Goal: Information Seeking & Learning: Compare options

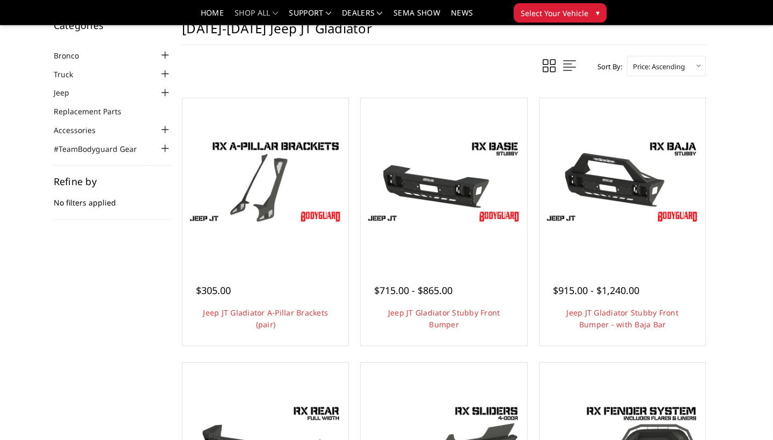
scroll to position [38, 0]
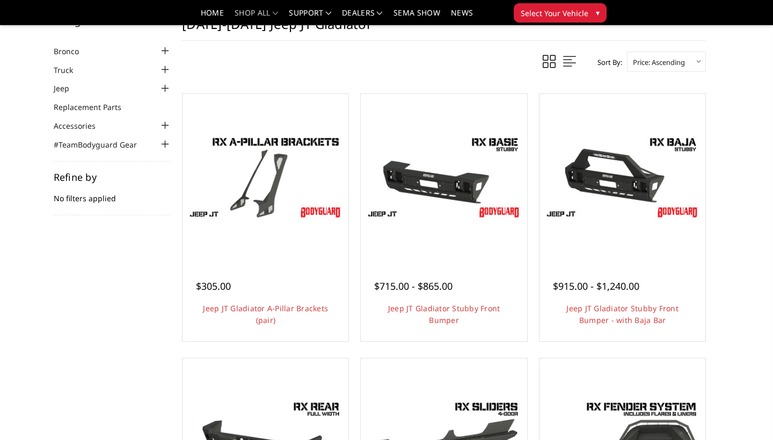
select select "pricedesc"
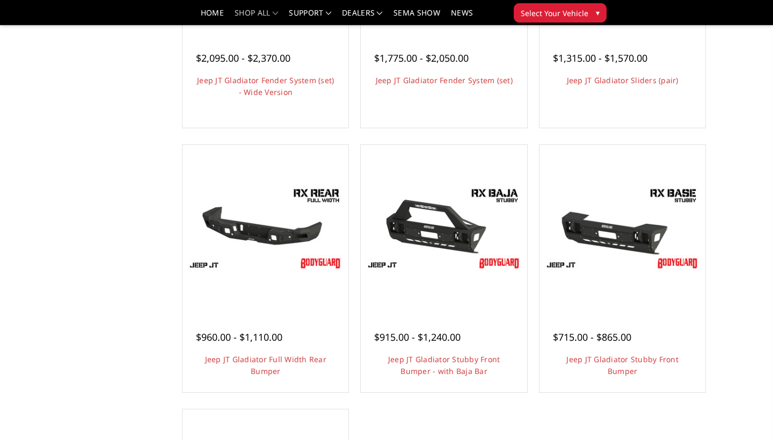
scroll to position [298, 0]
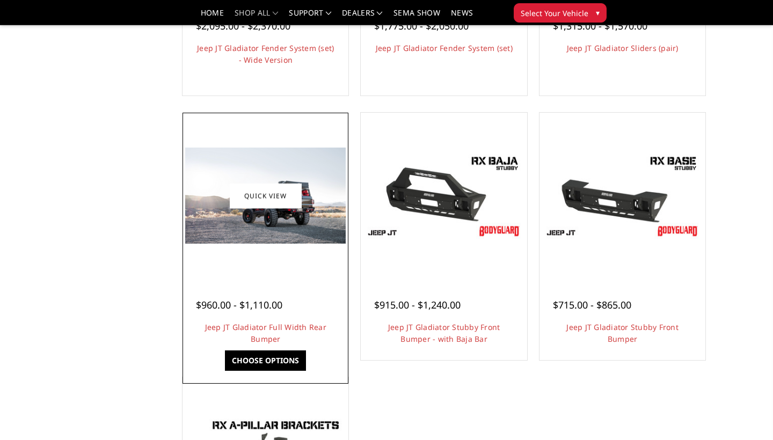
click at [268, 360] on link "Choose Options" at bounding box center [265, 360] width 81 height 20
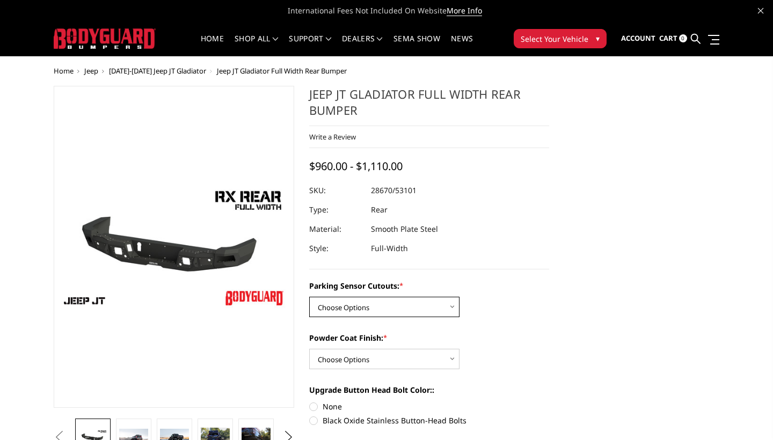
select select "4251"
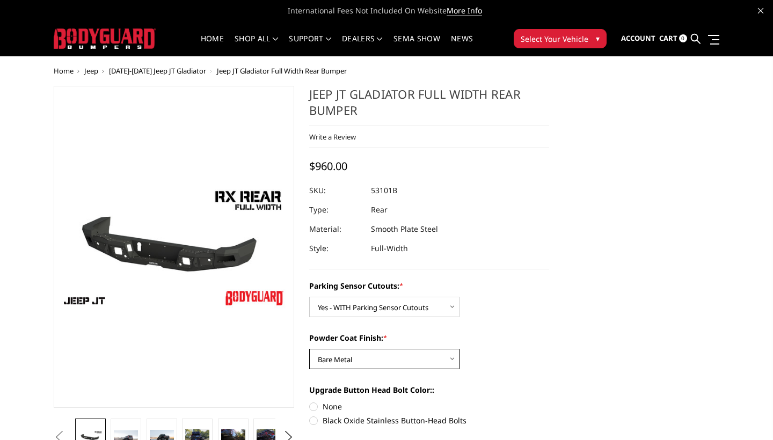
select select "4254"
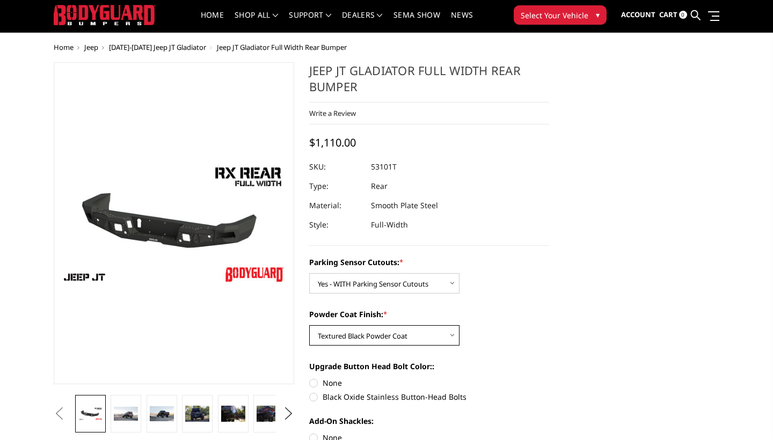
scroll to position [25, 0]
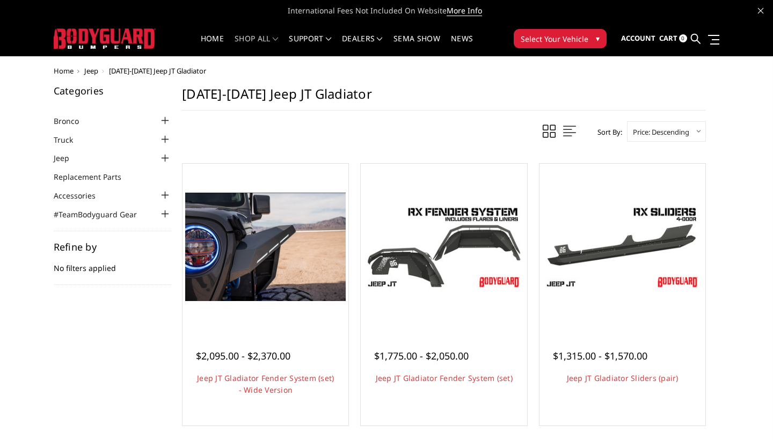
scroll to position [298, 0]
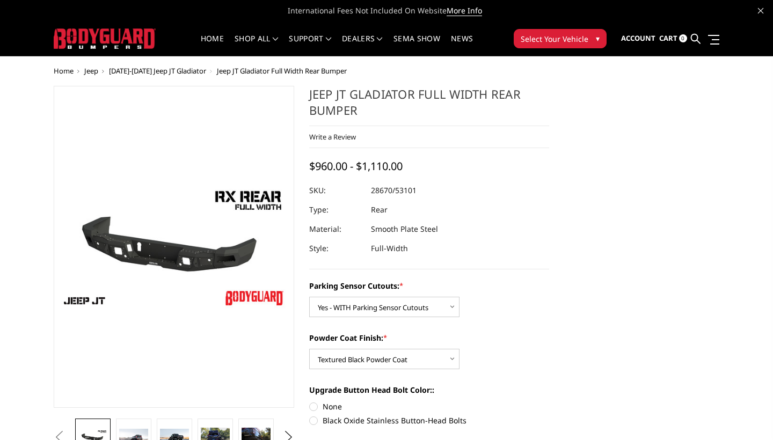
select select "4251"
select select "4254"
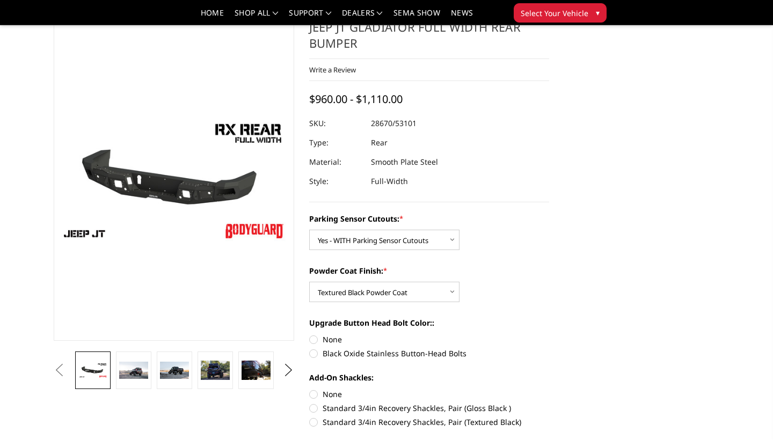
scroll to position [38, 0]
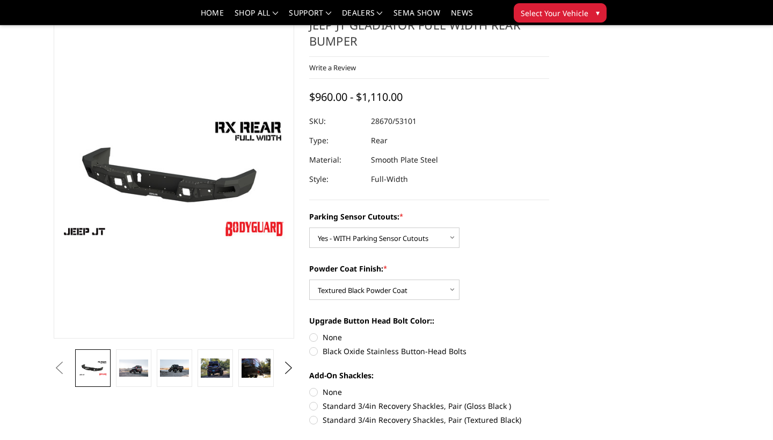
click at [317, 407] on label "Standard 3/4in Recovery Shackles, Pair (Gloss Black )" at bounding box center [429, 405] width 240 height 11
click at [549, 387] on input "Standard 3/4in Recovery Shackles, Pair (Gloss Black )" at bounding box center [549, 386] width 1 height 1
radio input "true"
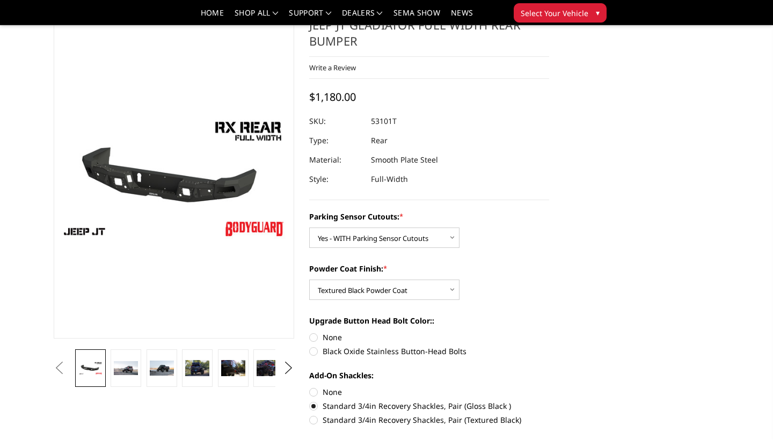
click at [314, 419] on label "Standard 3/4in Recovery Shackles, Pair (Textured Black)" at bounding box center [429, 419] width 240 height 11
click at [549, 401] on input "Standard 3/4in Recovery Shackles, Pair (Textured Black)" at bounding box center [549, 400] width 1 height 1
radio input "true"
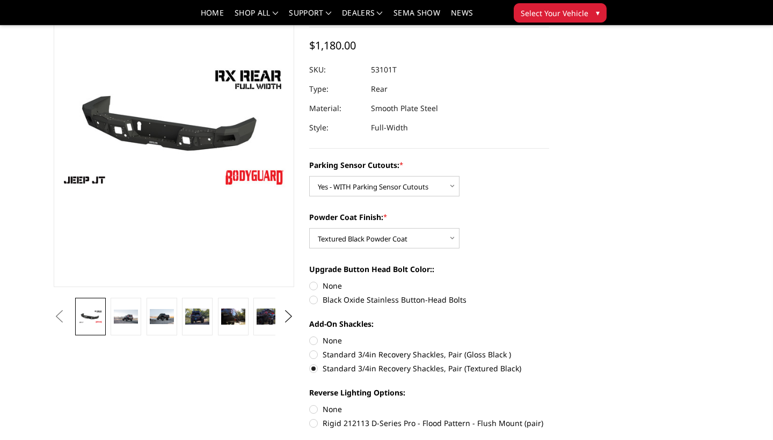
scroll to position [98, 0]
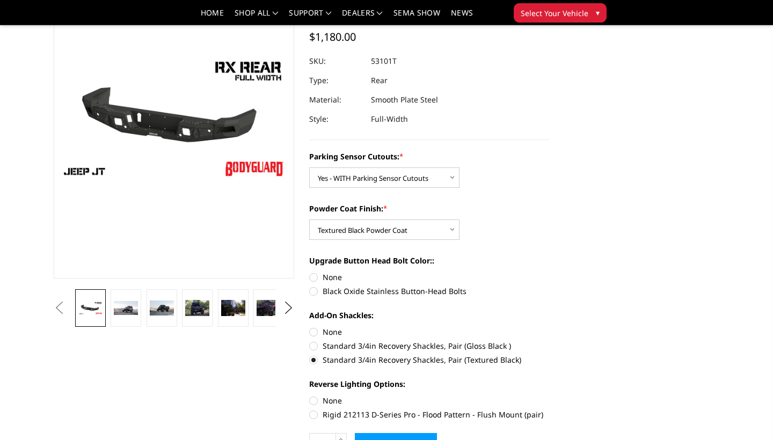
click at [313, 414] on label "Rigid 212113 D-Series Pro - Flood Pattern - Flush Mount (pair)" at bounding box center [429, 414] width 240 height 11
click at [549, 395] on input "Rigid 212113 D-Series Pro - Flood Pattern - Flush Mount (pair)" at bounding box center [549, 395] width 1 height 1
radio input "true"
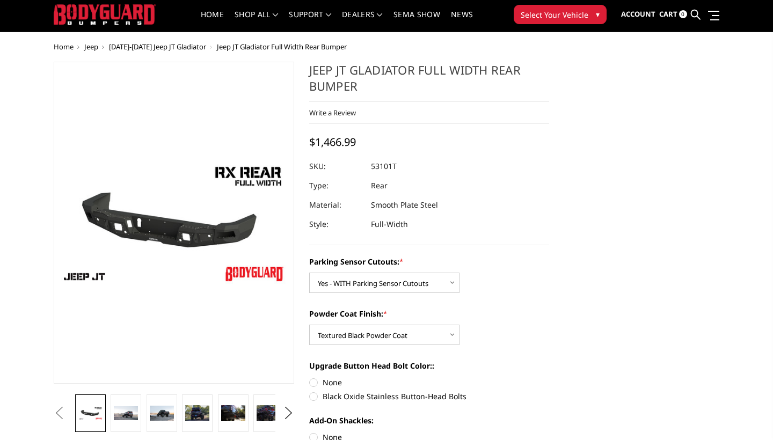
scroll to position [24, 0]
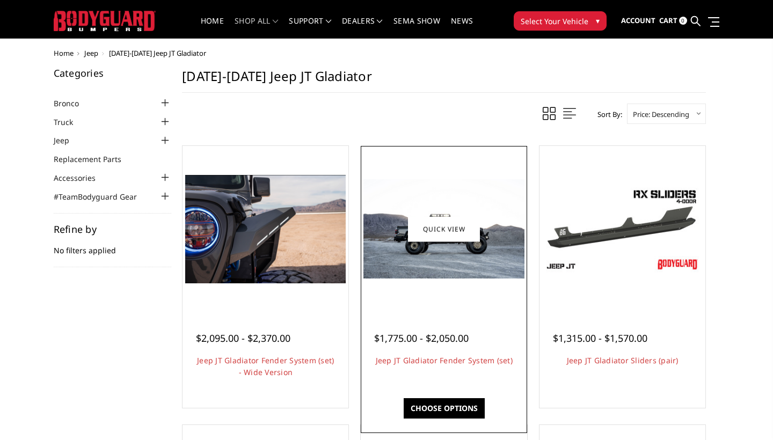
scroll to position [13, 0]
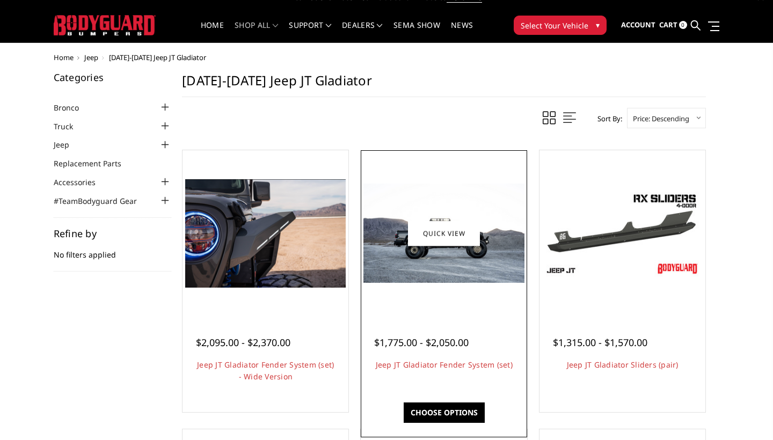
click at [435, 213] on img at bounding box center [443, 232] width 160 height 99
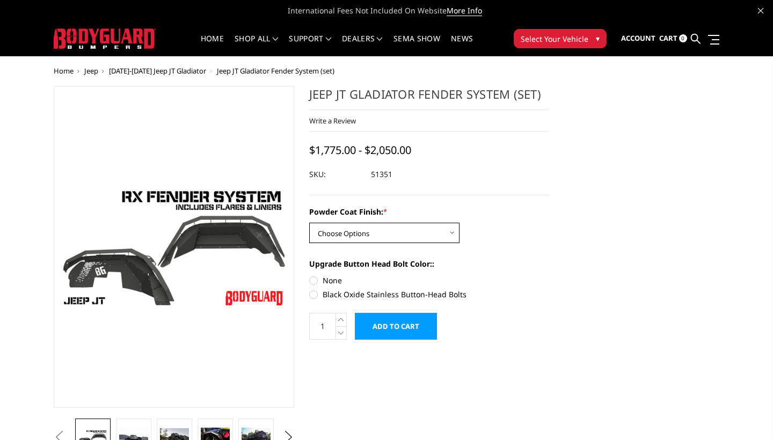
select select "4109"
click at [365, 295] on label "Black Oxide Stainless Button-Head Bolts" at bounding box center [429, 294] width 240 height 11
click at [549, 275] on input "Black Oxide Stainless Button-Head Bolts" at bounding box center [549, 275] width 1 height 1
radio input "true"
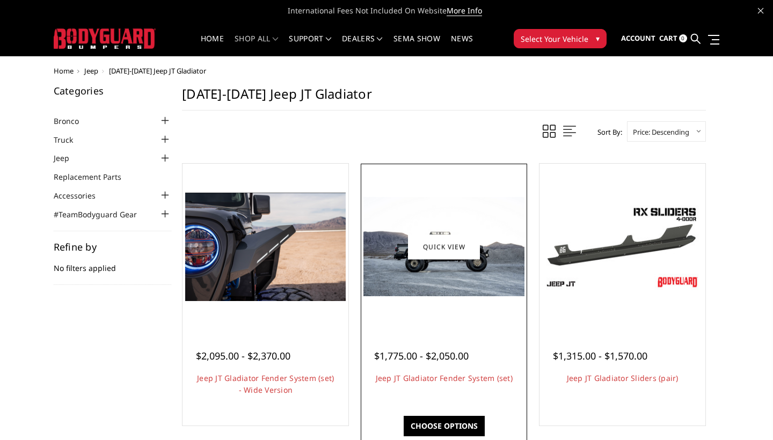
scroll to position [13, 0]
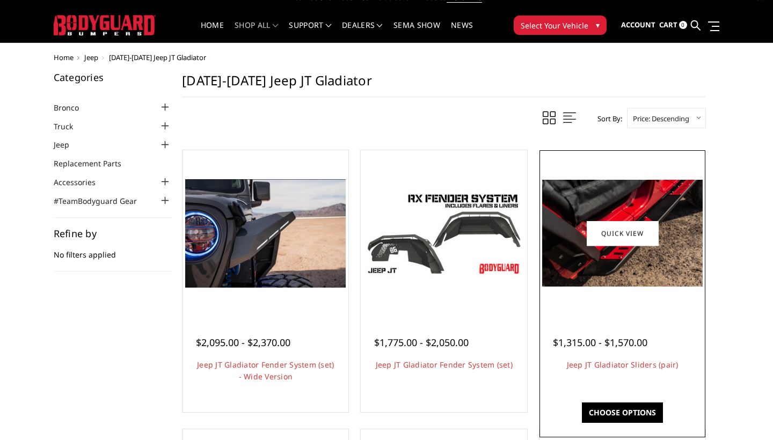
click at [584, 240] on img at bounding box center [622, 233] width 160 height 107
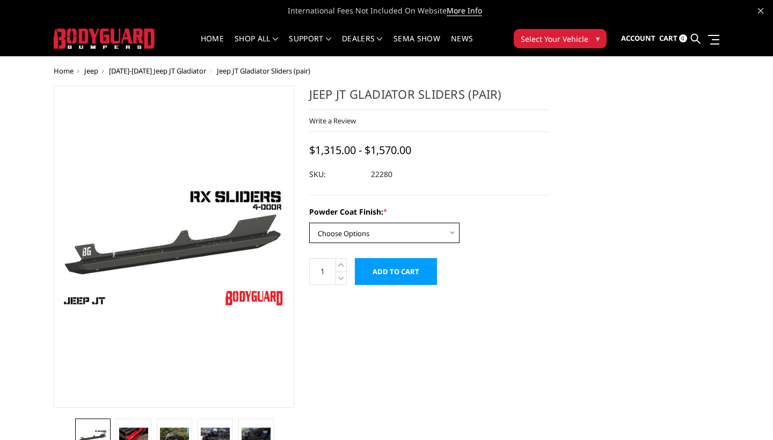
select select "4244"
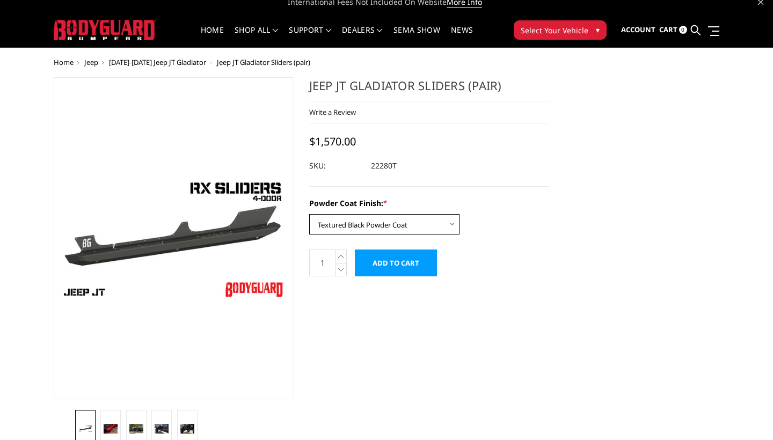
scroll to position [1, 0]
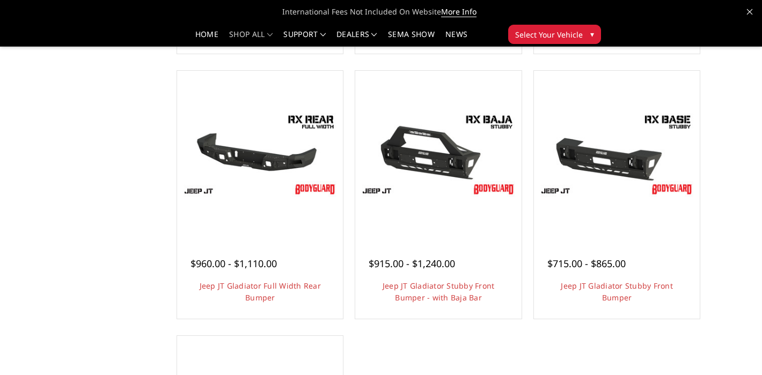
scroll to position [351, 0]
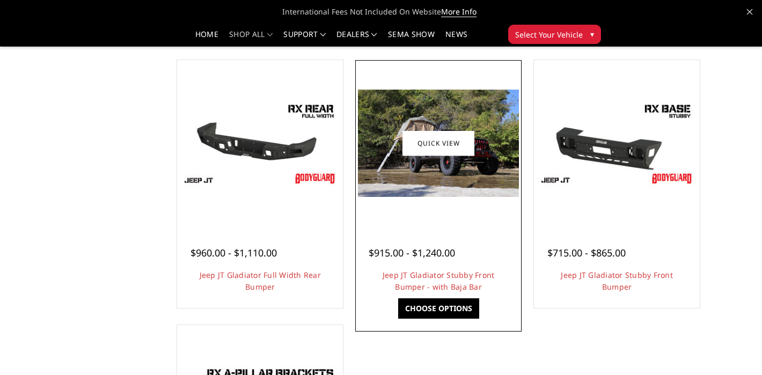
click at [436, 310] on link "Choose Options" at bounding box center [438, 308] width 81 height 20
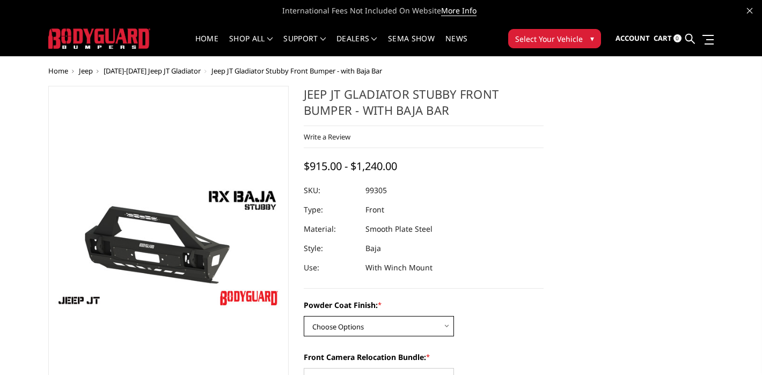
select select "4248"
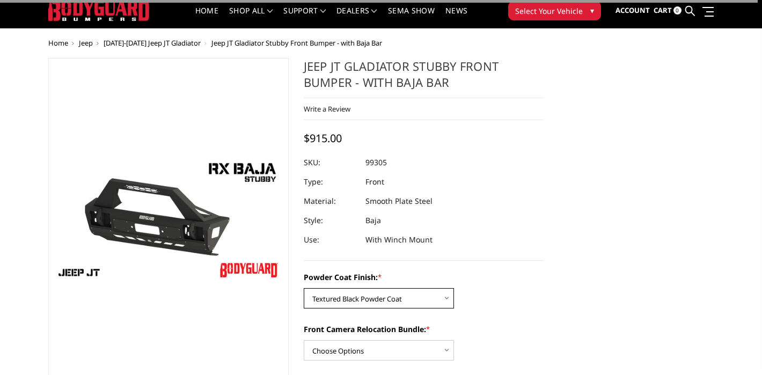
scroll to position [30, 0]
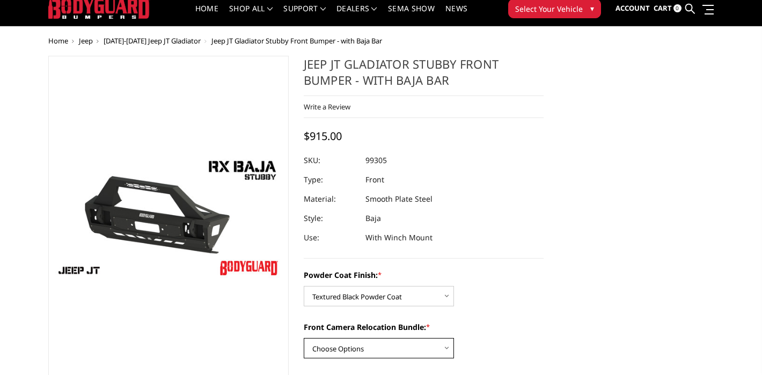
select select "4249"
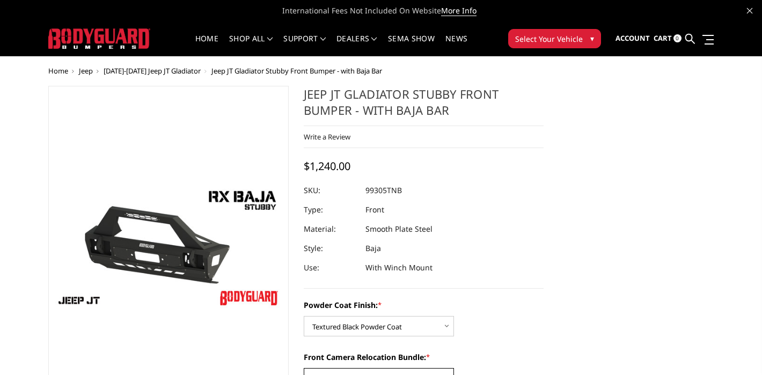
scroll to position [0, 0]
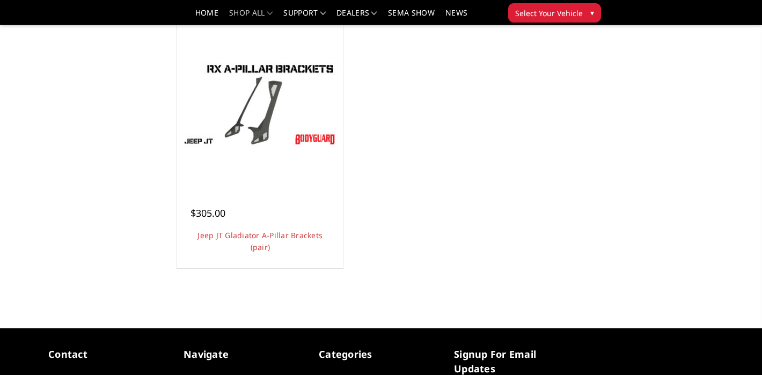
scroll to position [668, 0]
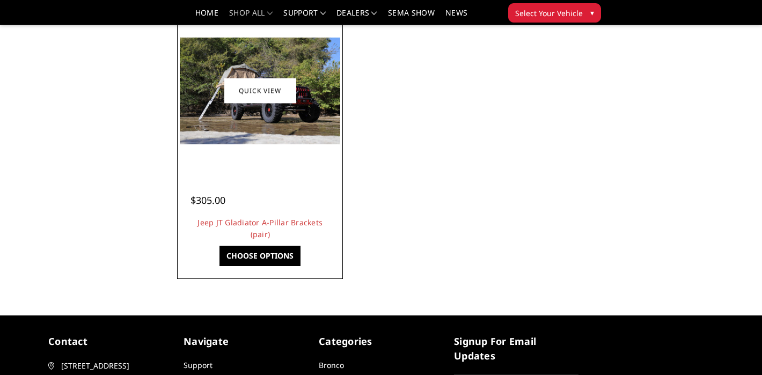
click at [258, 259] on link "Choose Options" at bounding box center [259, 256] width 81 height 20
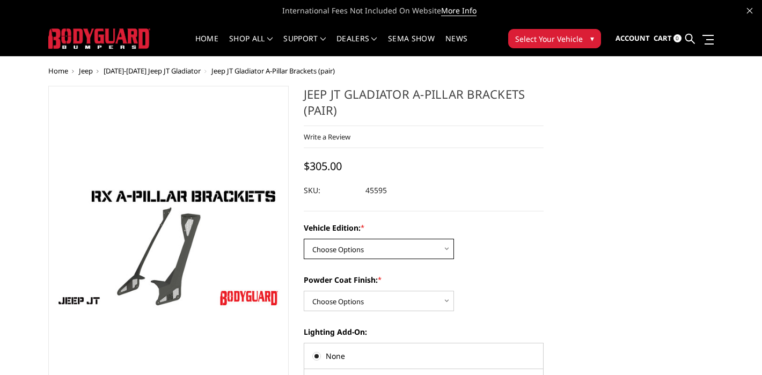
select select "4124"
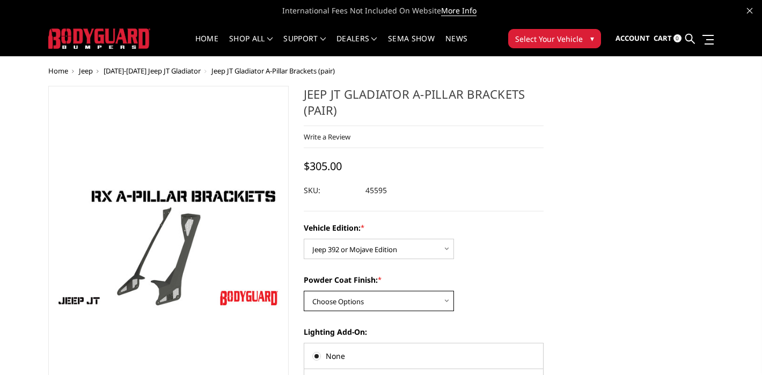
select select "4122"
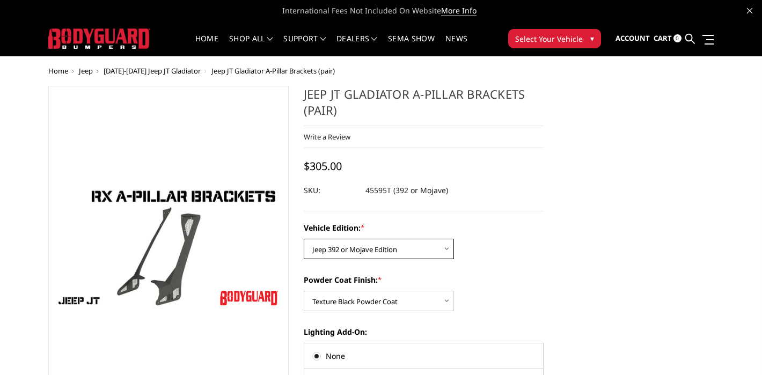
select select "4123"
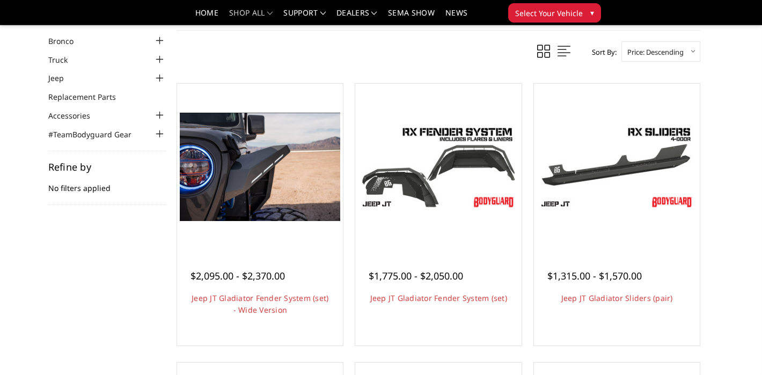
scroll to position [45, 0]
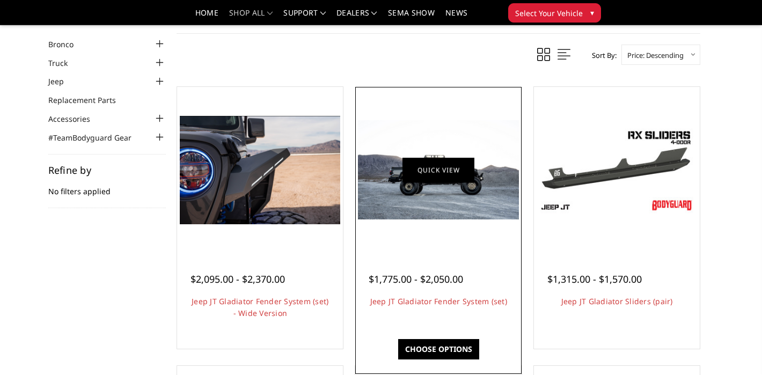
click at [430, 176] on link "Quick view" at bounding box center [438, 169] width 72 height 25
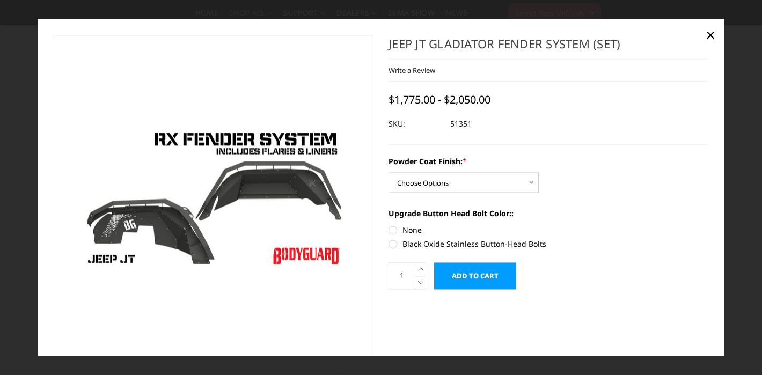
click at [449, 172] on div "Powder Coat Finish: * Choose Options Bare Metal Textured Black Powder Coat" at bounding box center [547, 174] width 319 height 37
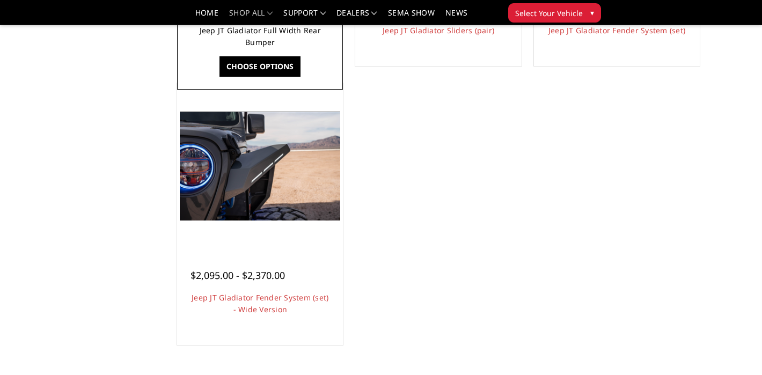
scroll to position [583, 0]
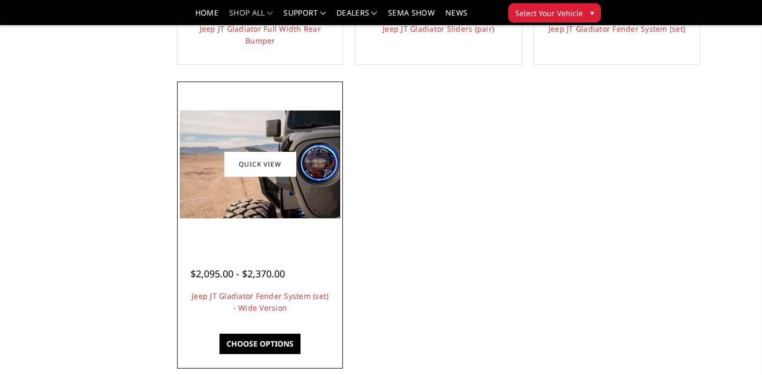
click at [266, 341] on link "Choose Options" at bounding box center [259, 344] width 81 height 20
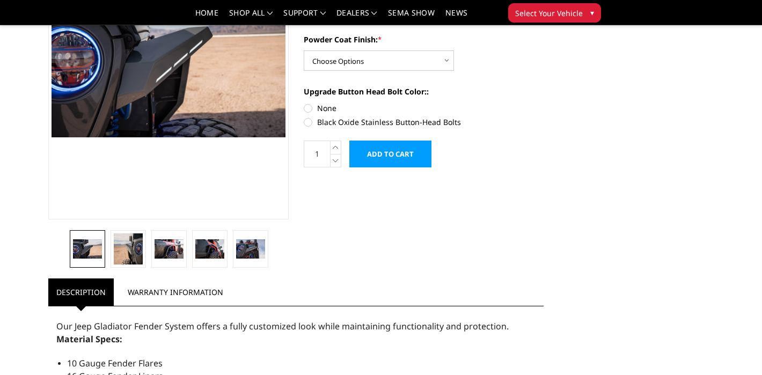
scroll to position [163, 0]
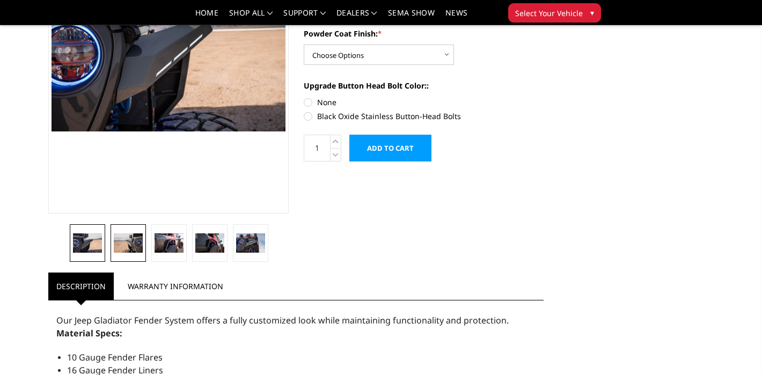
click at [145, 242] on link at bounding box center [128, 243] width 35 height 38
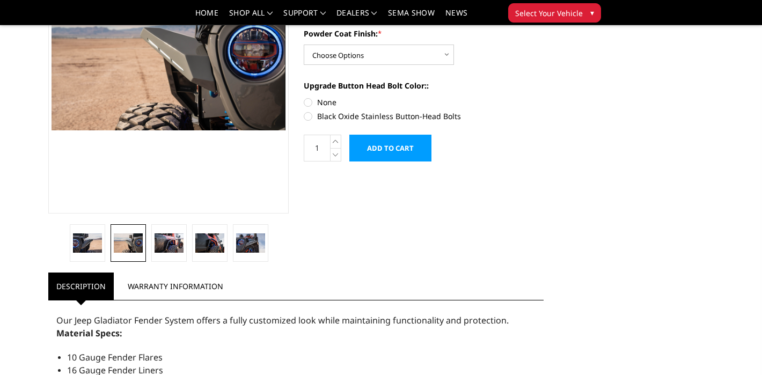
click at [189, 247] on li at bounding box center [209, 243] width 41 height 38
click at [207, 247] on img at bounding box center [209, 242] width 29 height 19
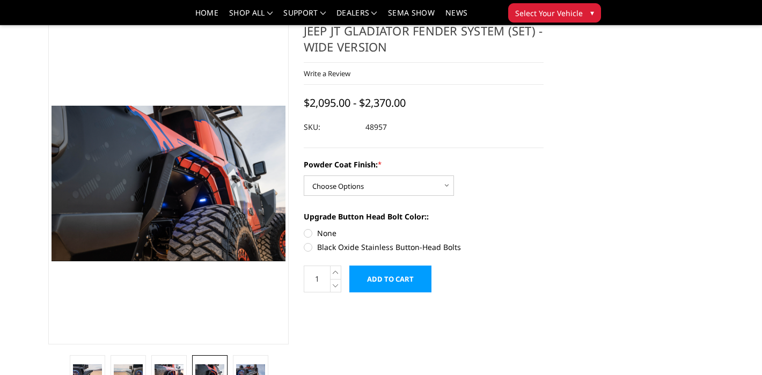
scroll to position [26, 0]
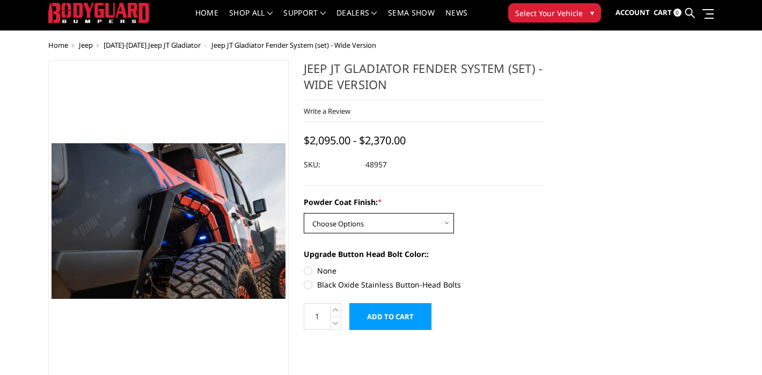
select select "3843"
click at [317, 283] on label "Black Oxide Stainless Button-Head Bolts" at bounding box center [424, 284] width 240 height 11
click at [543, 266] on input "Black Oxide Stainless Button-Head Bolts" at bounding box center [543, 265] width 1 height 1
radio input "true"
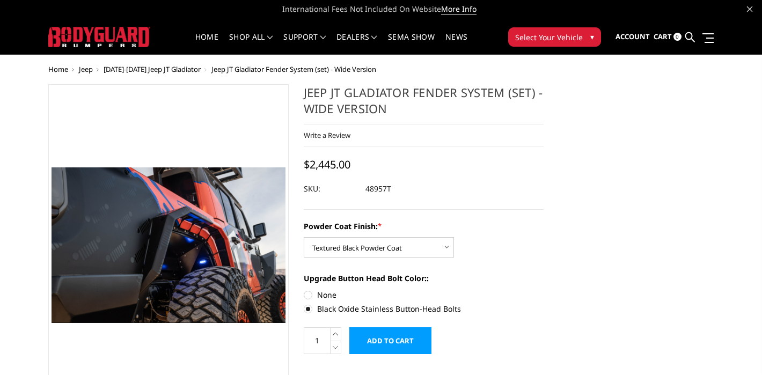
scroll to position [0, 0]
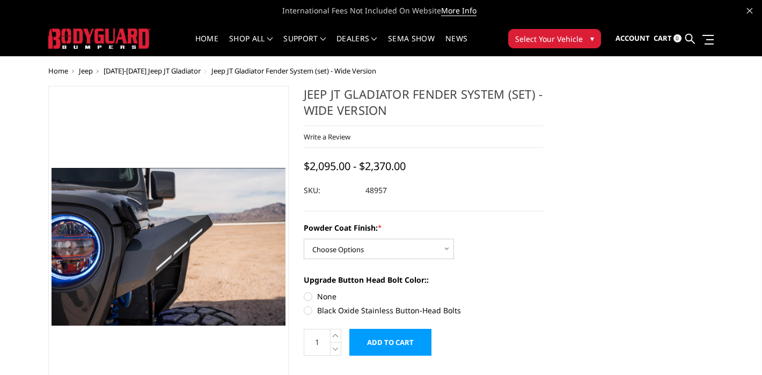
click at [117, 36] on img at bounding box center [99, 38] width 102 height 20
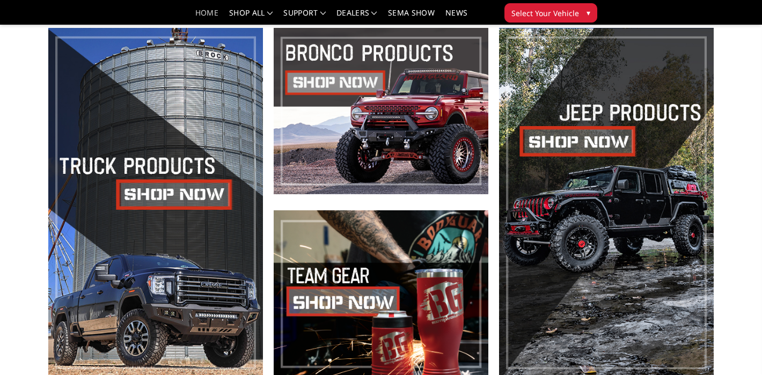
scroll to position [387, 0]
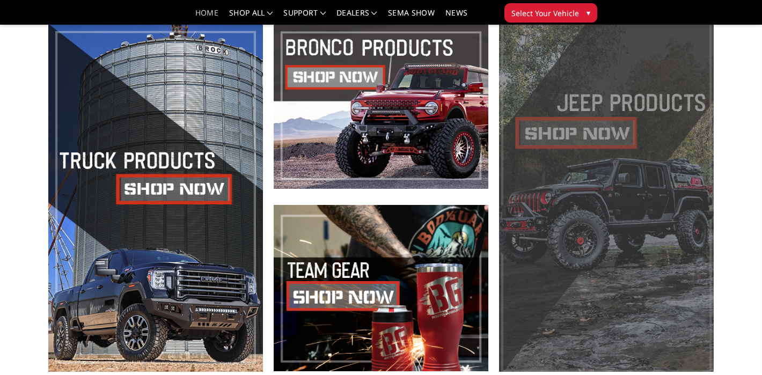
click at [605, 131] on span at bounding box center [606, 197] width 215 height 349
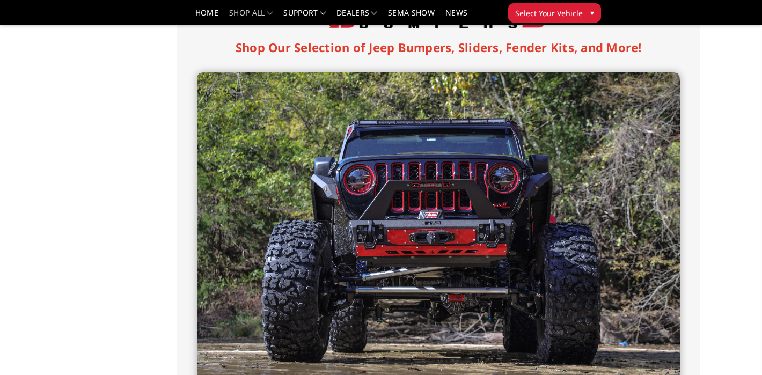
scroll to position [260, 0]
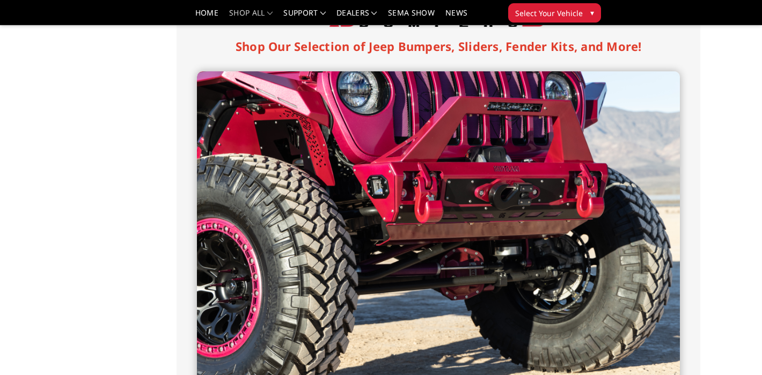
click at [489, 236] on img at bounding box center [438, 232] width 483 height 322
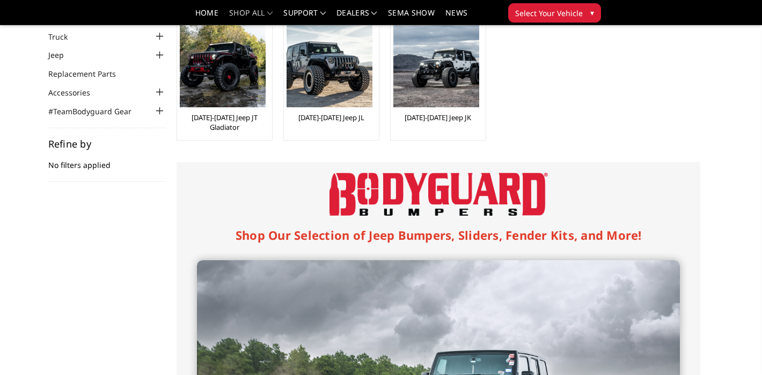
scroll to position [70, 0]
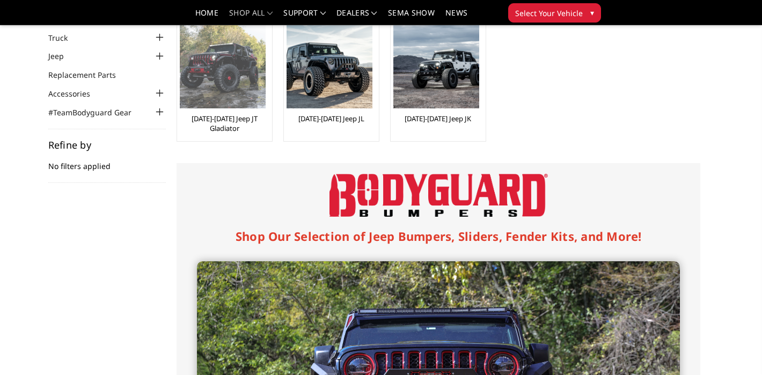
click at [237, 118] on link "[DATE]-[DATE] Jeep JT Gladiator" at bounding box center [225, 123] width 90 height 19
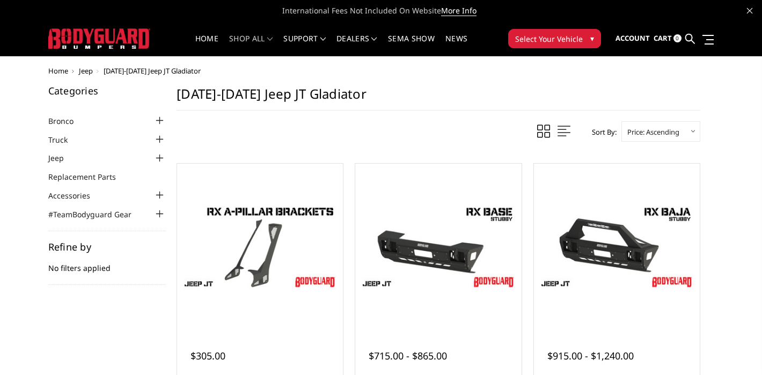
click at [82, 141] on li "Truck Chevrolet Chevrolet Front Bumpers [DATE]-[DATE] Chevrolet Silverado 2500/…" at bounding box center [107, 139] width 118 height 12
click at [159, 137] on div at bounding box center [159, 139] width 13 height 13
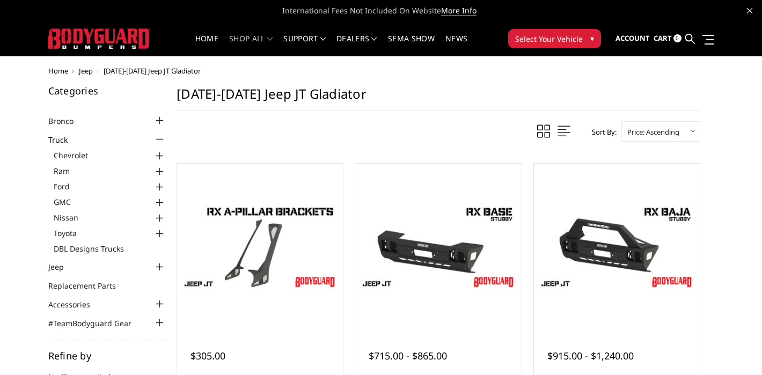
click at [72, 274] on ul "Bronco [DATE]-[DATE] Bronco Front [DATE]-[DATE] Bronco Rear [DATE]-[DATE] Bronc…" at bounding box center [107, 221] width 118 height 215
click at [158, 270] on div at bounding box center [159, 267] width 13 height 13
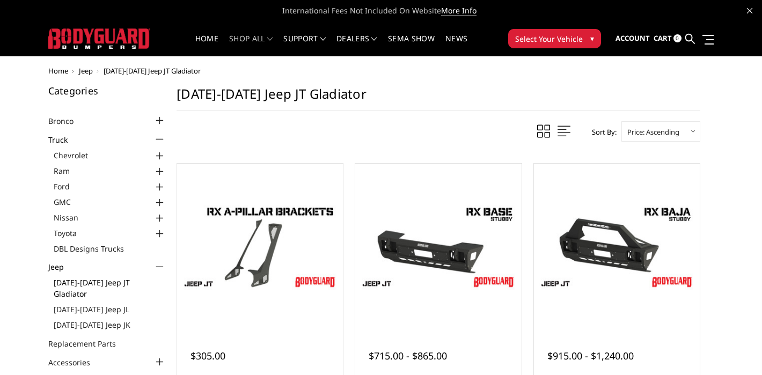
click at [133, 283] on link "[DATE]-[DATE] Jeep JT Gladiator" at bounding box center [110, 288] width 113 height 23
